Goal: Communication & Community: Answer question/provide support

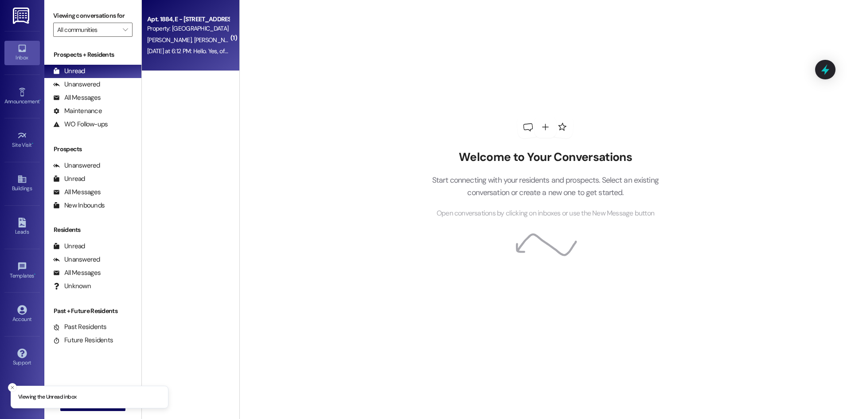
click at [196, 43] on span "[PERSON_NAME] [PERSON_NAME]" at bounding box center [240, 40] width 93 height 8
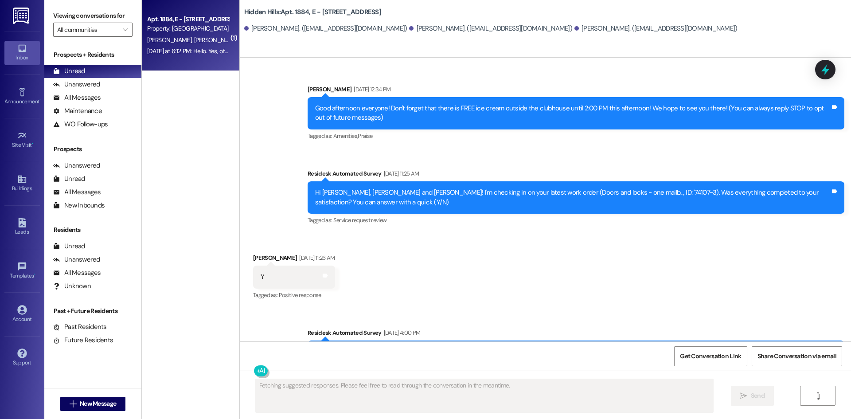
scroll to position [7826, 0]
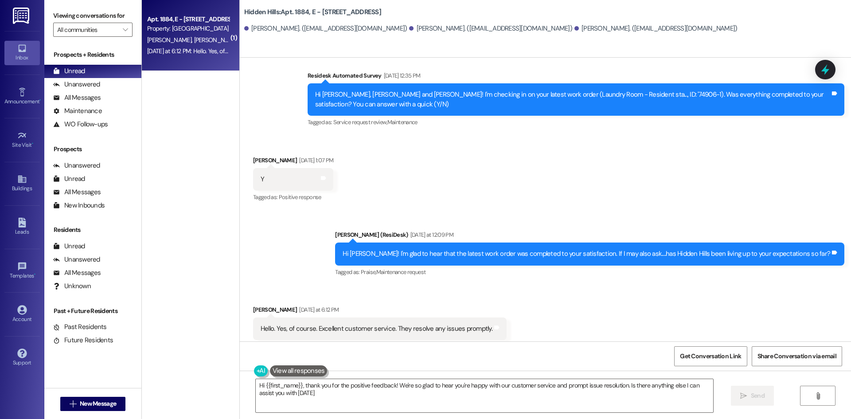
type textarea "Hi {{first_name}}, thank you for the positive feedback! We're so glad to hear y…"
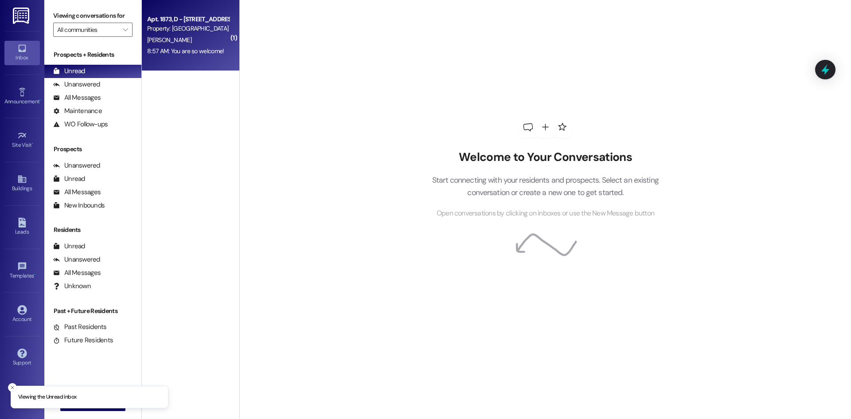
click at [184, 35] on div "B. Noesges" at bounding box center [188, 40] width 84 height 11
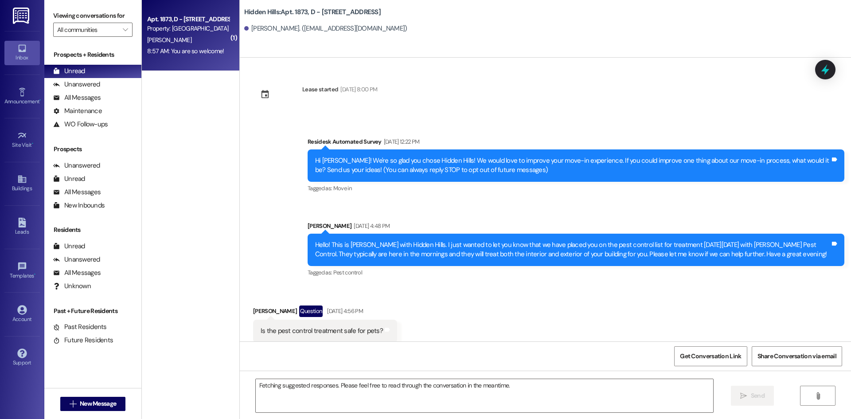
scroll to position [2490, 0]
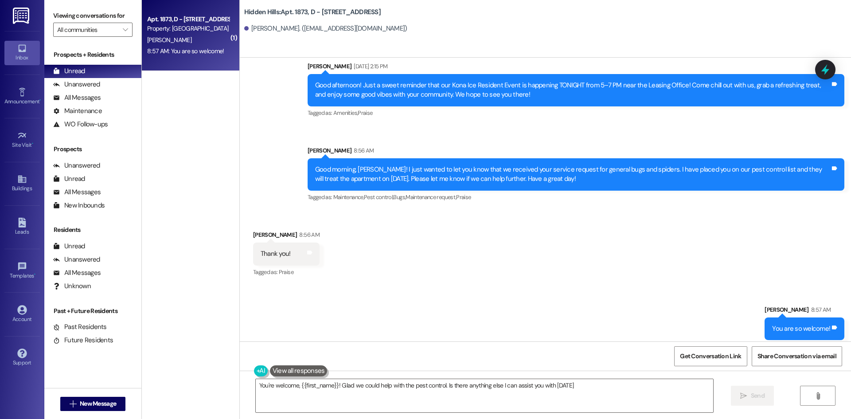
type textarea "You're welcome, {{first_name}}! Glad we could help with the pest control. Is th…"
